Goal: Task Accomplishment & Management: Use online tool/utility

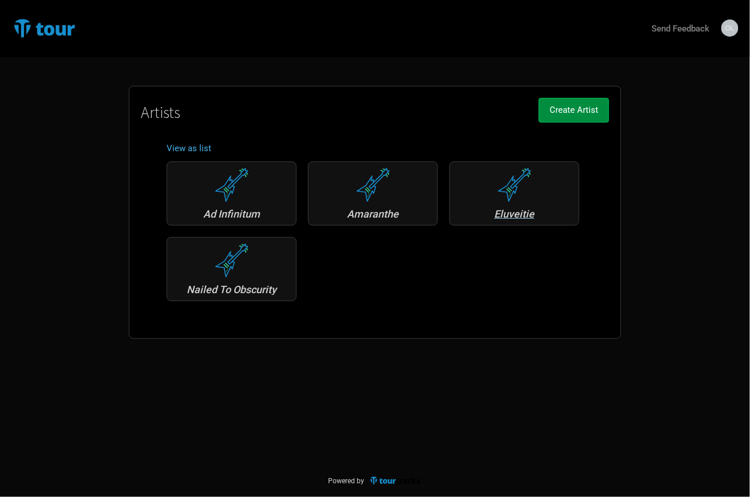
click at [514, 209] on div "Eluveitie" at bounding box center [514, 214] width 117 height 10
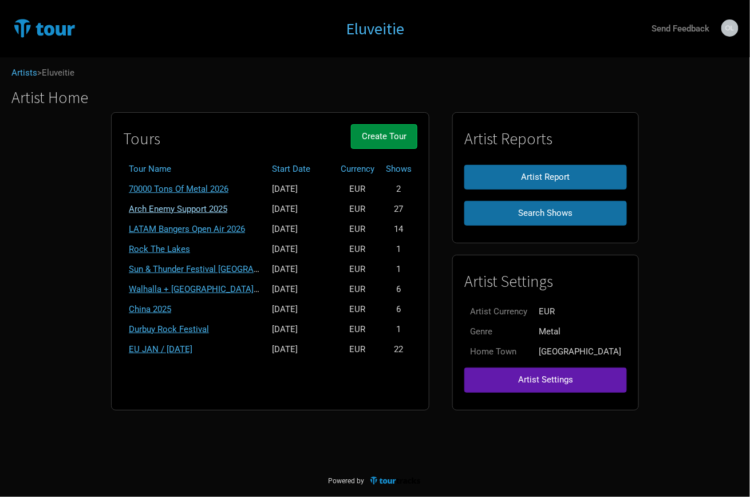
click at [194, 204] on link "Arch Enemy Support 2025" at bounding box center [178, 209] width 98 height 10
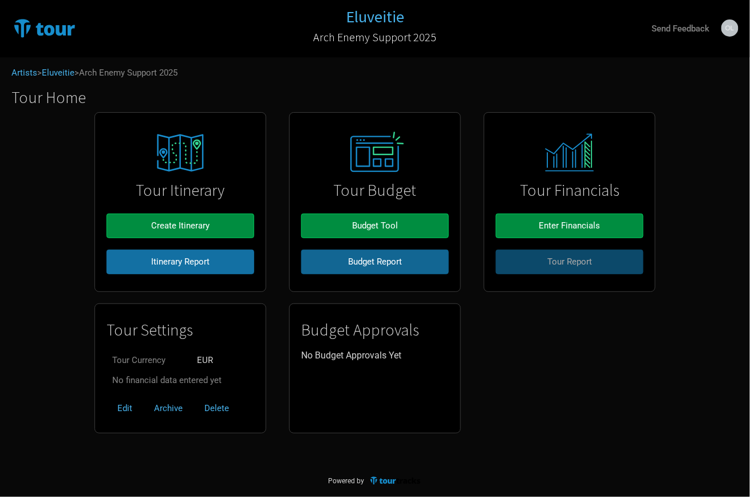
click at [372, 265] on span "Budget Report" at bounding box center [375, 262] width 54 height 10
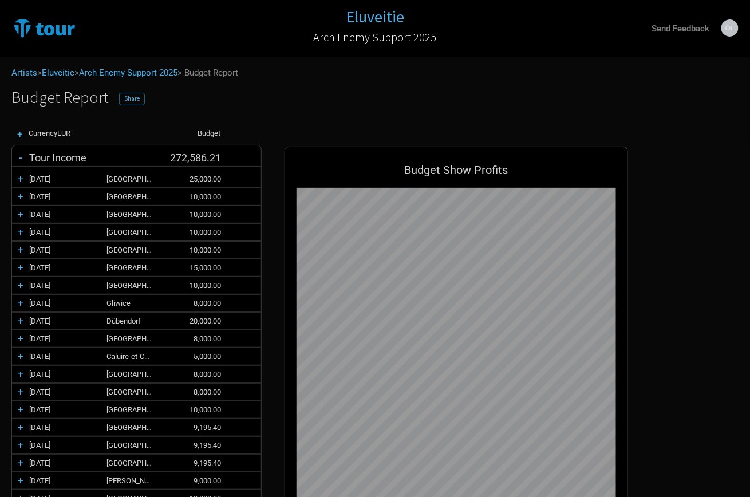
scroll to position [801, 366]
click at [130, 98] on span "Share" at bounding box center [131, 98] width 15 height 8
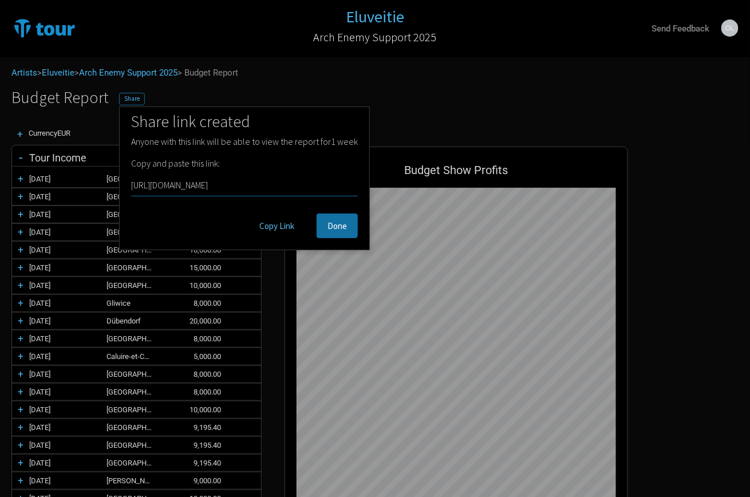
click at [283, 223] on button "Copy Link" at bounding box center [277, 226] width 57 height 25
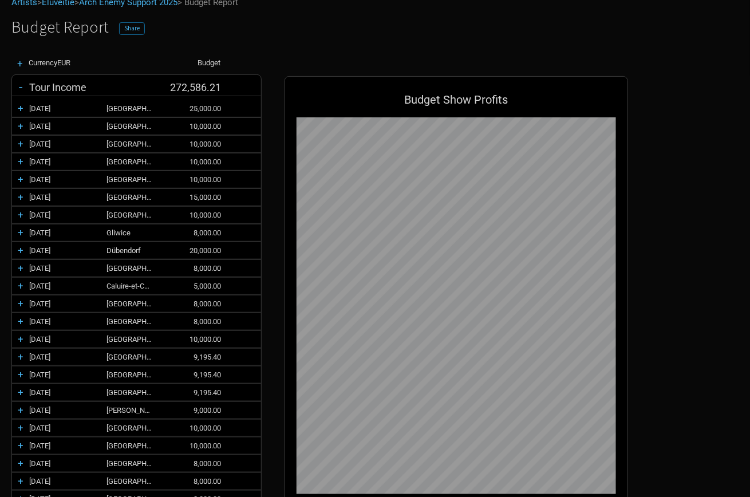
scroll to position [69, 0]
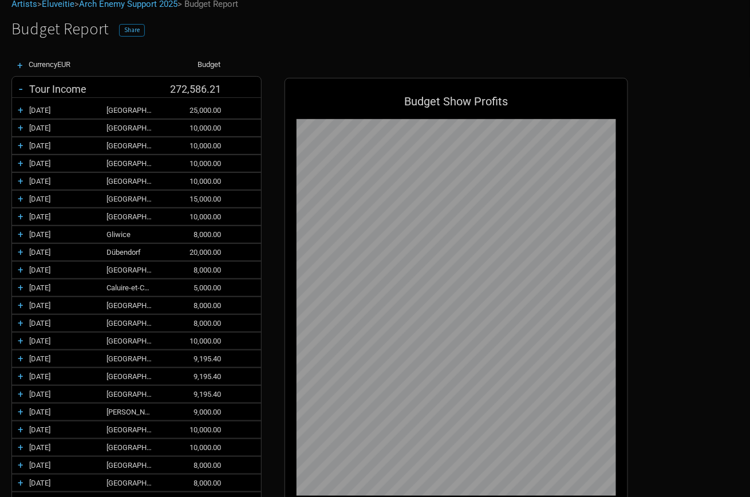
click at [20, 251] on div "+" at bounding box center [20, 251] width 17 height 11
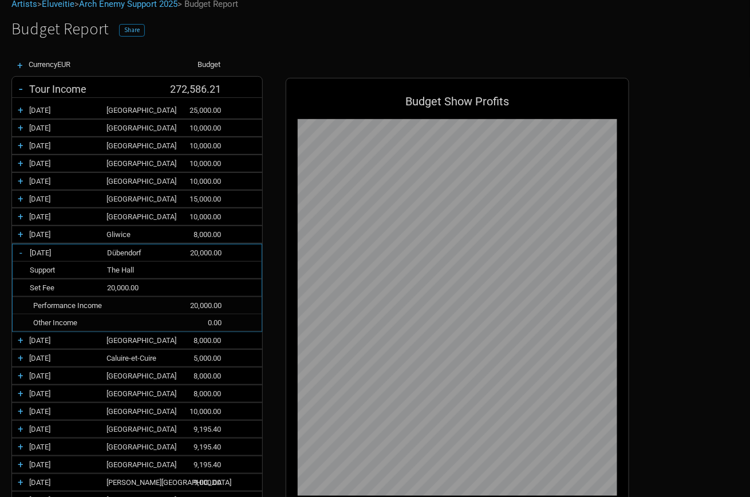
click at [17, 128] on div "+" at bounding box center [20, 127] width 17 height 11
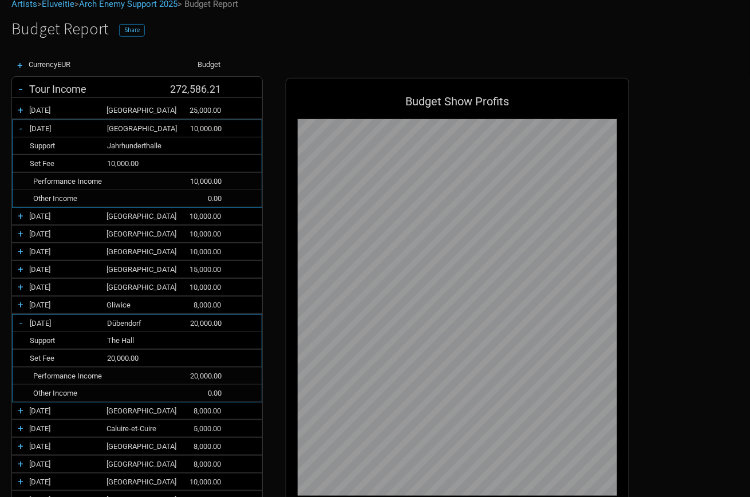
scroll to position [942, 366]
click at [20, 128] on div "-" at bounding box center [21, 128] width 17 height 11
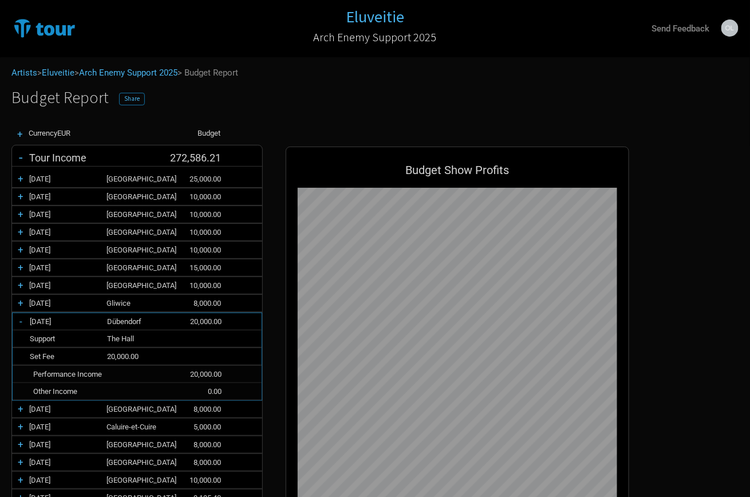
scroll to position [0, 0]
click at [66, 73] on link "Eluveitie" at bounding box center [58, 73] width 33 height 10
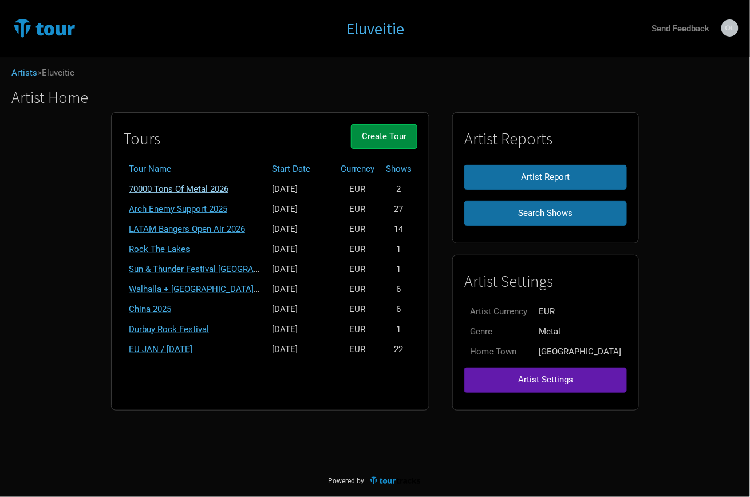
click at [224, 184] on link "70000 Tons Of Metal 2026" at bounding box center [179, 189] width 100 height 10
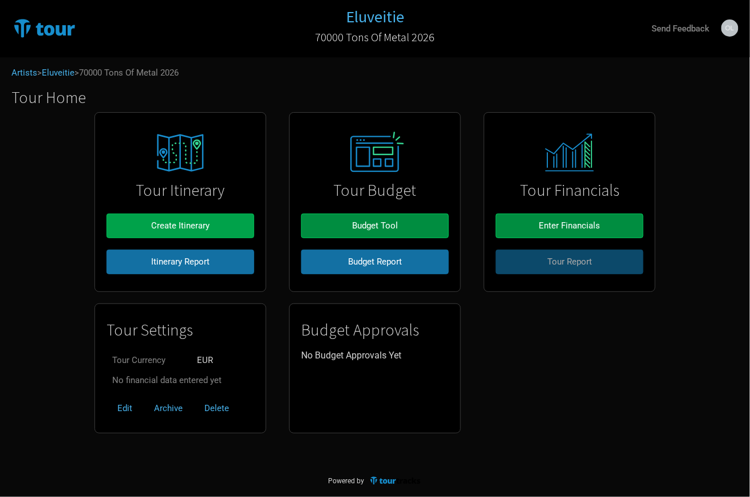
click at [189, 227] on span "Create Itinerary" at bounding box center [180, 225] width 58 height 10
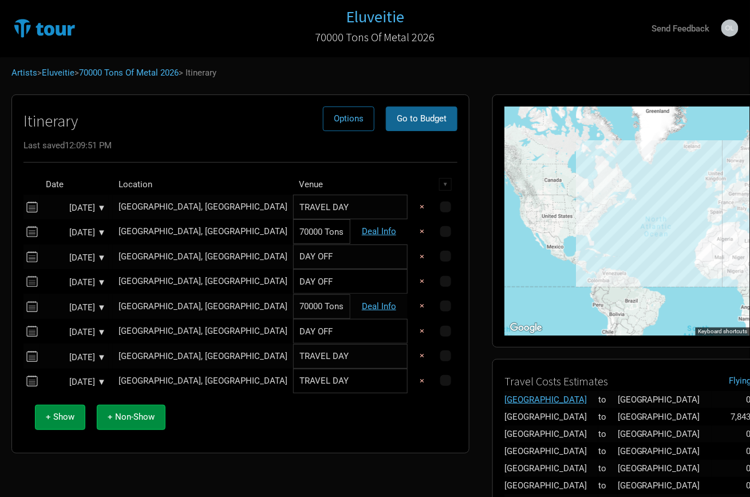
click at [412, 117] on span "Go to Budget" at bounding box center [422, 118] width 50 height 10
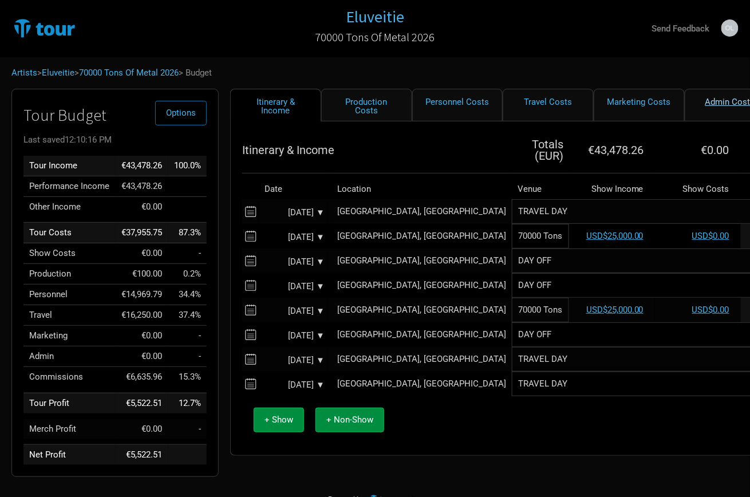
click at [689, 101] on link "Admin Costs" at bounding box center [730, 105] width 91 height 33
select select "EUR"
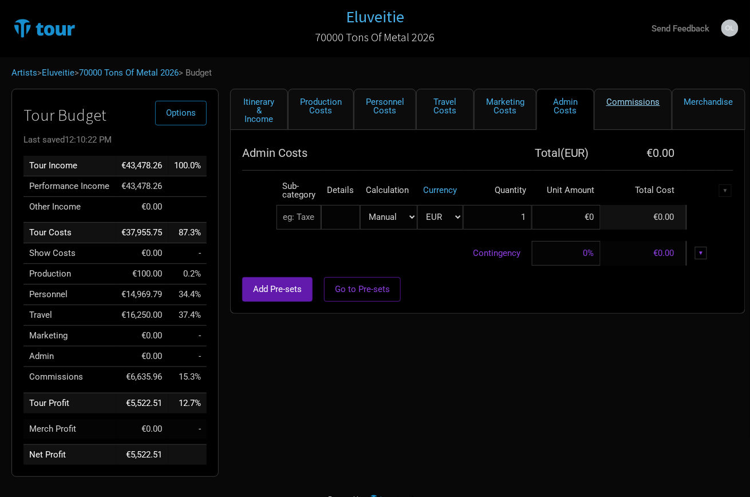
click at [632, 107] on link "Commissions" at bounding box center [633, 109] width 78 height 41
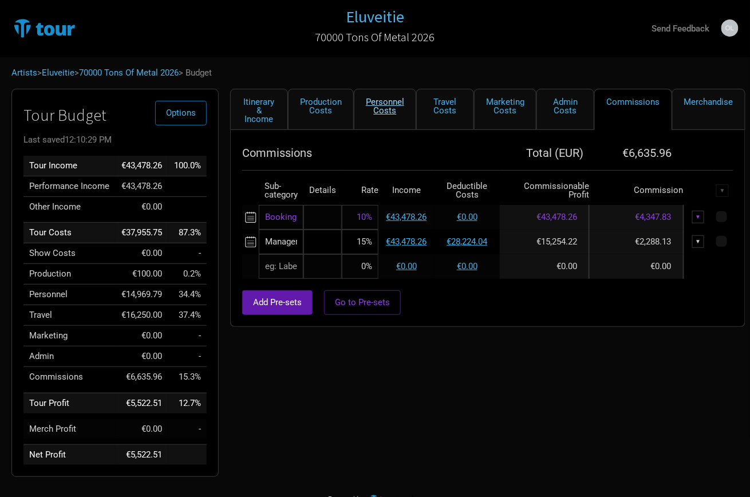
click at [396, 109] on link "Personnel Costs" at bounding box center [385, 109] width 62 height 41
select select "EUR"
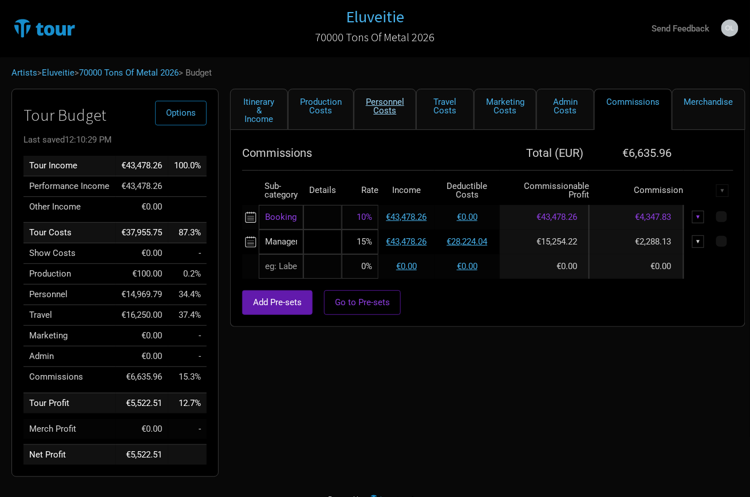
select select "EUR"
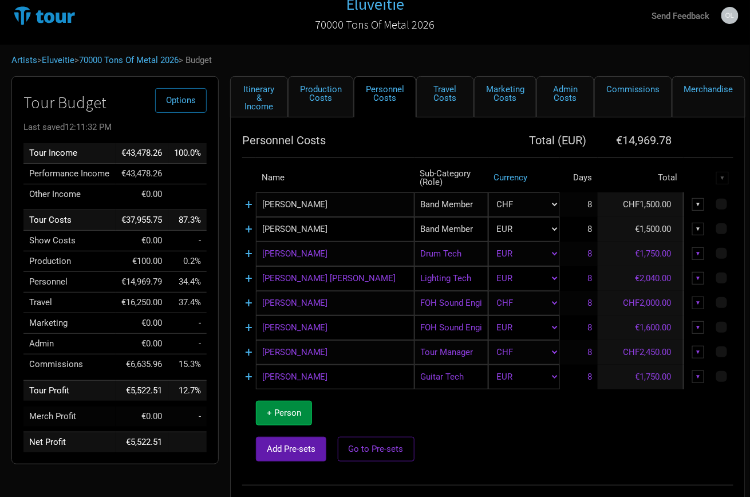
scroll to position [13, 0]
click at [616, 102] on link "Commissions" at bounding box center [633, 96] width 78 height 41
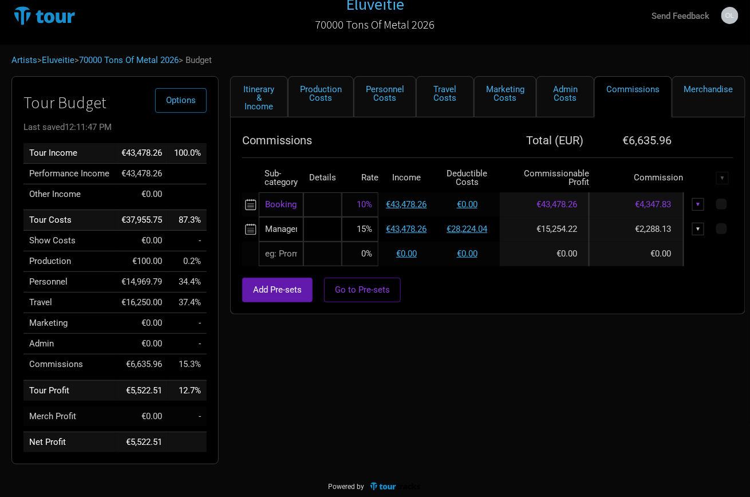
click at [699, 224] on div "▼" at bounding box center [698, 229] width 13 height 13
click at [661, 283] on link "Delete" at bounding box center [670, 287] width 56 height 9
